Goal: Browse casually

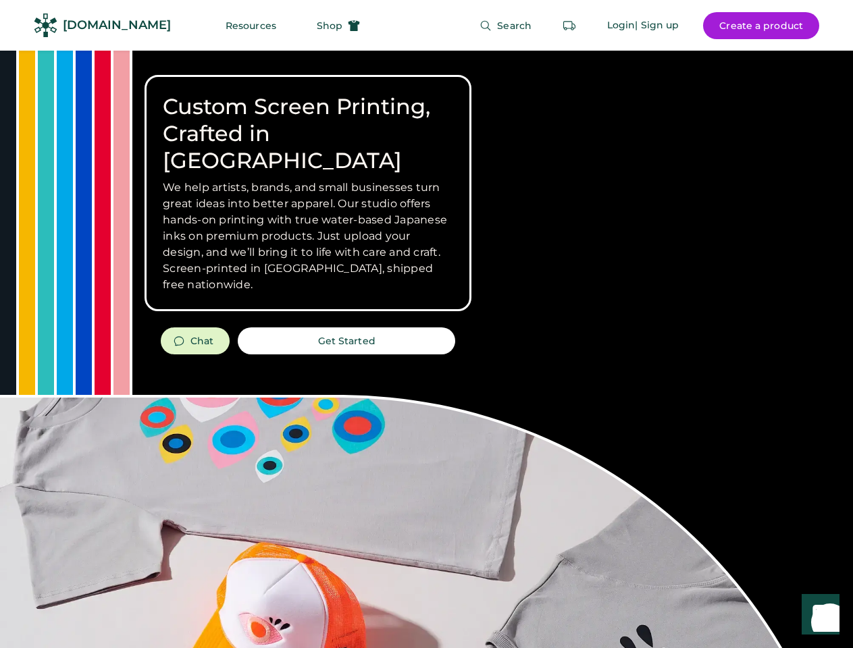
click at [426, 324] on div "Custom Screen Printing, Crafted in [GEOGRAPHIC_DATA] We help artists, brands, a…" at bounding box center [426, 480] width 853 height 858
click at [426, 349] on div "Custom Screen Printing, Crafted in [GEOGRAPHIC_DATA] We help artists, brands, a…" at bounding box center [426, 480] width 853 height 858
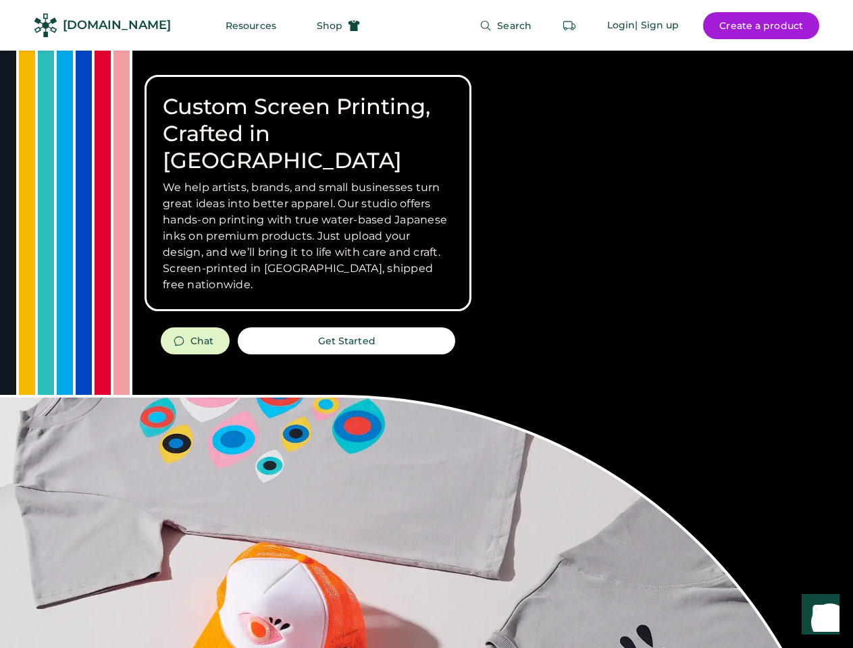
click at [426, 349] on div "Custom Screen Printing, Crafted in [GEOGRAPHIC_DATA] We help artists, brands, a…" at bounding box center [426, 480] width 853 height 858
click at [308, 193] on h3 "We help artists, brands, and small businesses turn great ideas into better appa…" at bounding box center [308, 236] width 290 height 113
click at [308, 180] on h3 "We help artists, brands, and small businesses turn great ideas into better appa…" at bounding box center [308, 236] width 290 height 113
click at [308, 120] on h1 "Custom Screen Printing, Crafted in [GEOGRAPHIC_DATA]" at bounding box center [308, 133] width 290 height 81
